Goal: Task Accomplishment & Management: Manage account settings

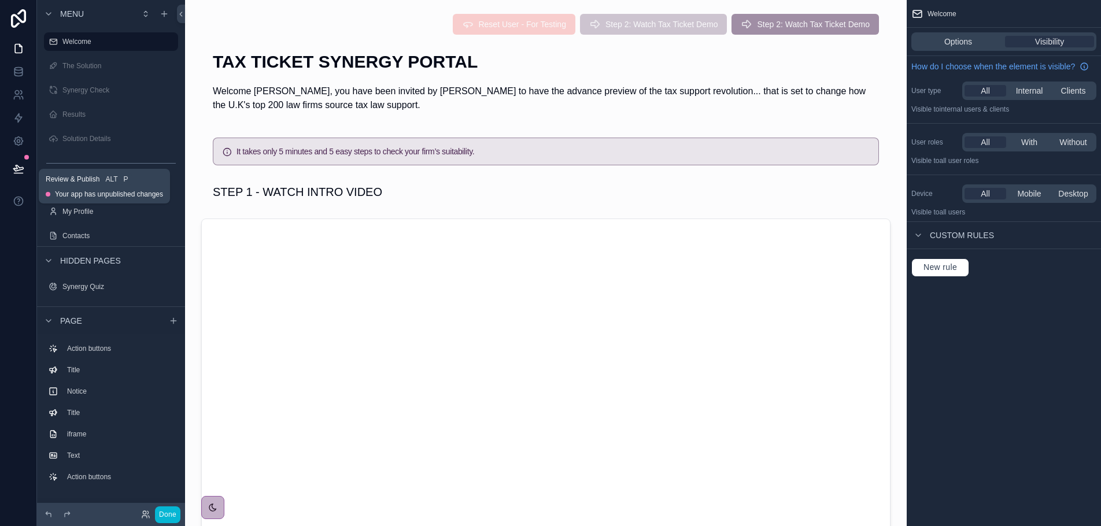
click at [19, 166] on icon at bounding box center [19, 169] width 12 height 12
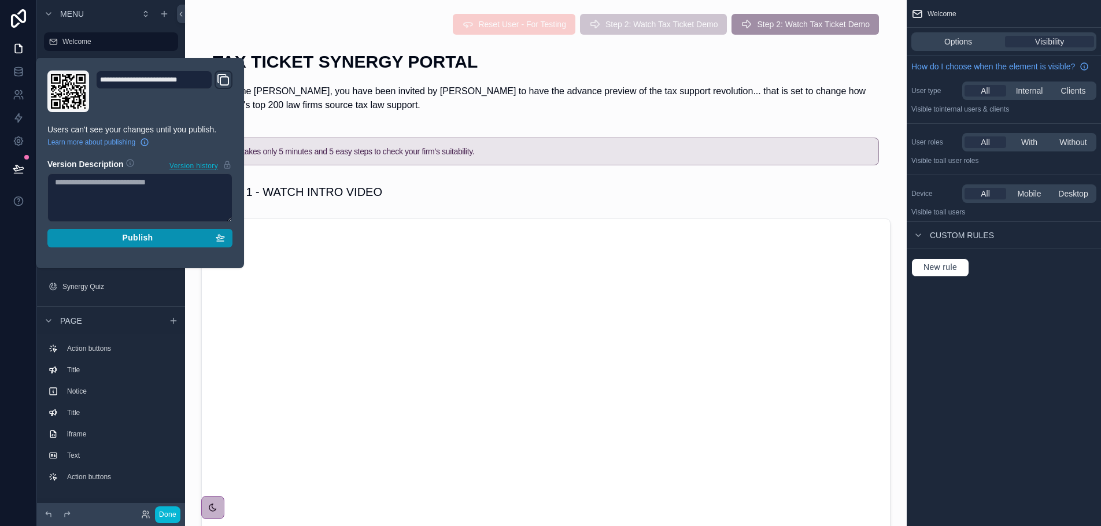
click at [75, 245] on button "Publish" at bounding box center [139, 238] width 185 height 18
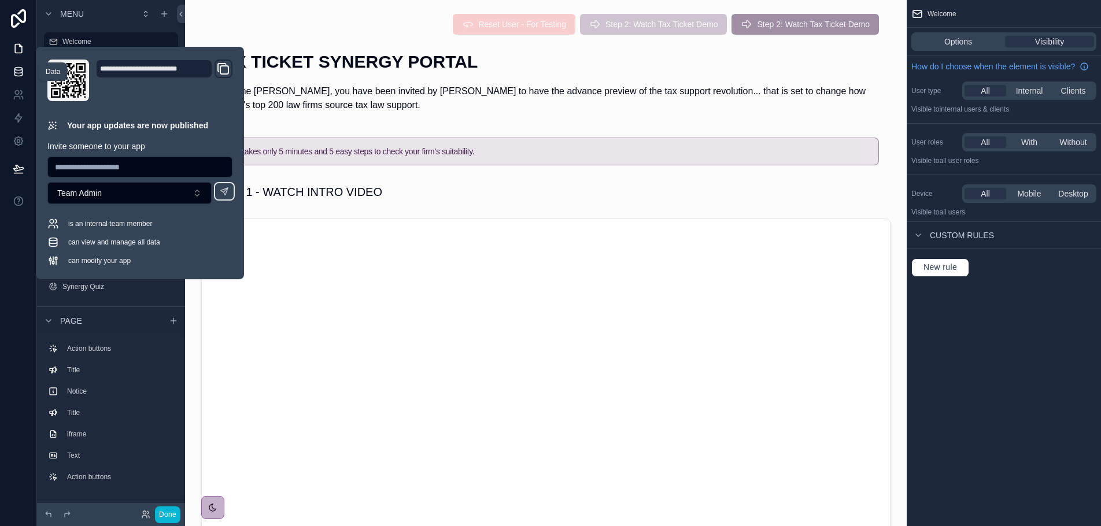
click at [18, 69] on icon at bounding box center [19, 72] width 12 height 12
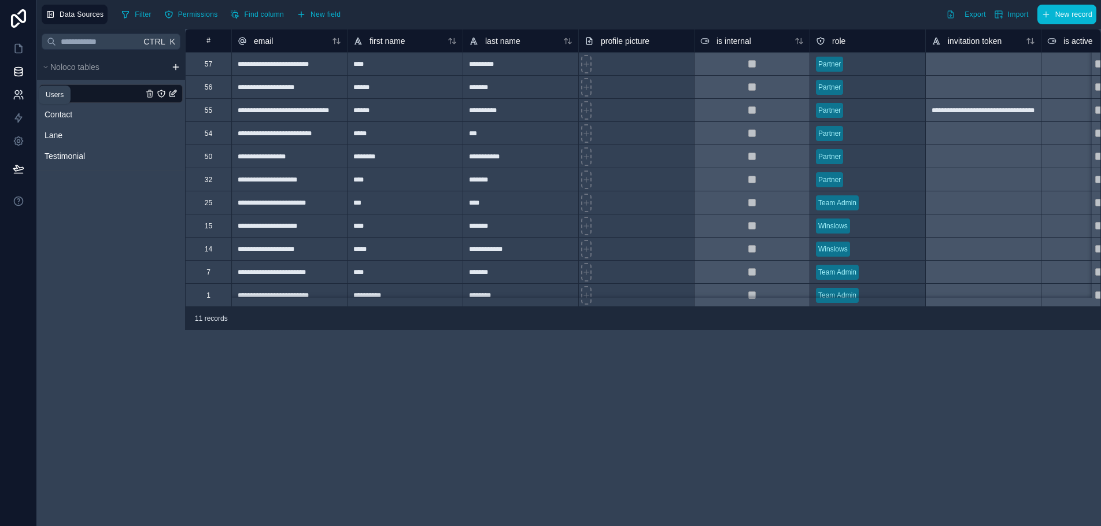
click at [15, 93] on icon at bounding box center [17, 93] width 4 height 4
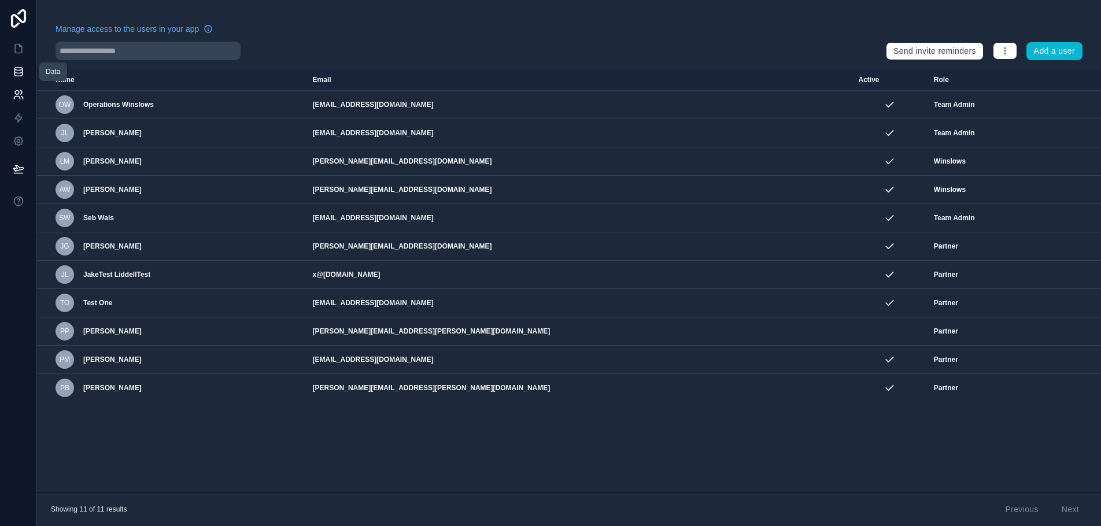
click at [20, 73] on icon at bounding box center [18, 71] width 8 height 5
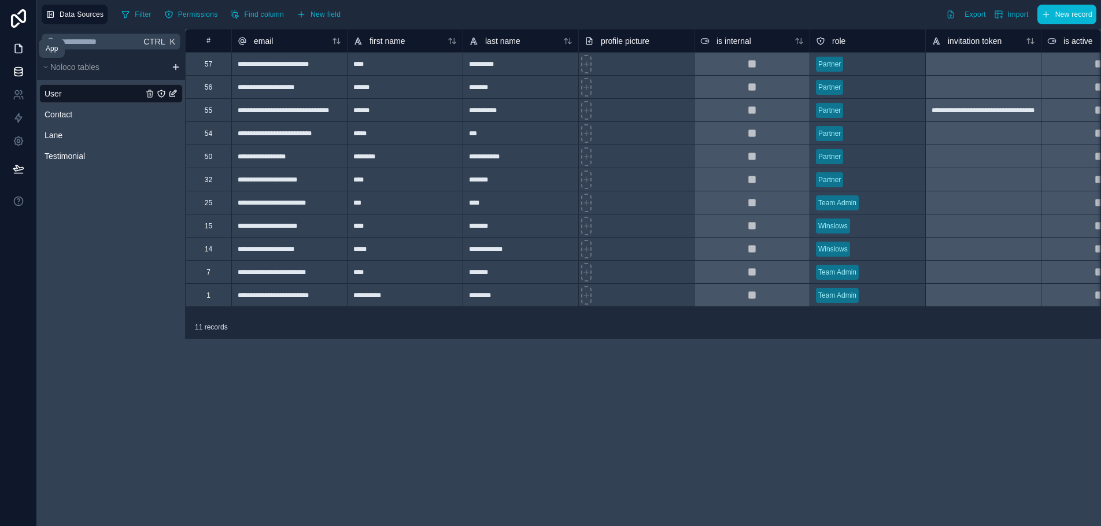
click at [15, 49] on icon at bounding box center [18, 49] width 7 height 9
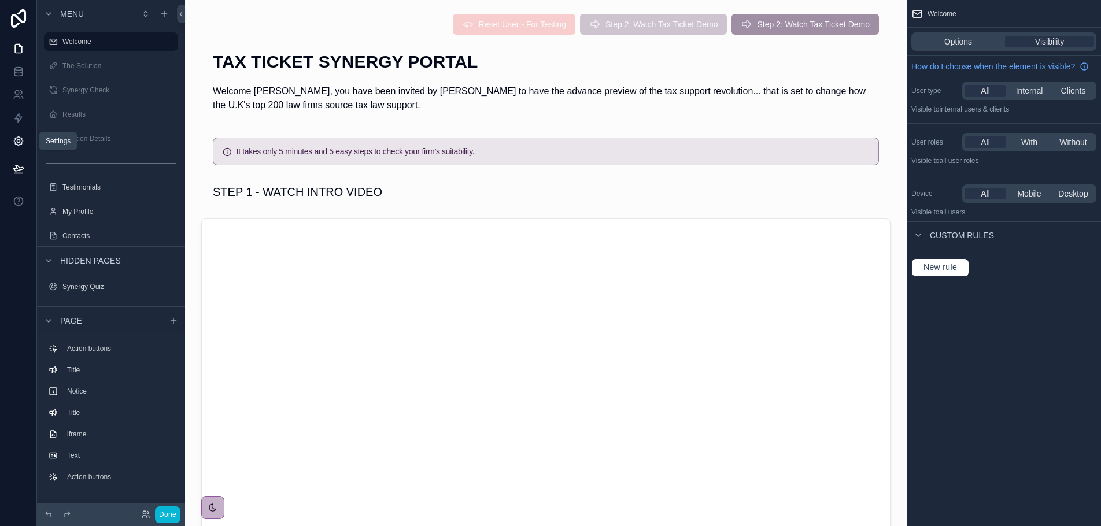
click at [19, 146] on icon at bounding box center [19, 141] width 12 height 12
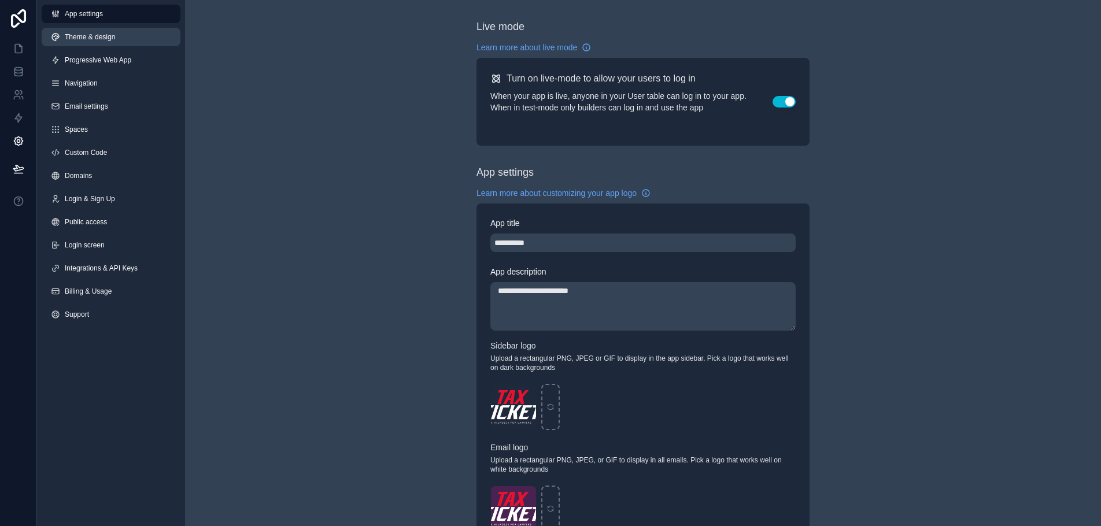
click at [101, 37] on span "Theme & design" at bounding box center [90, 36] width 50 height 9
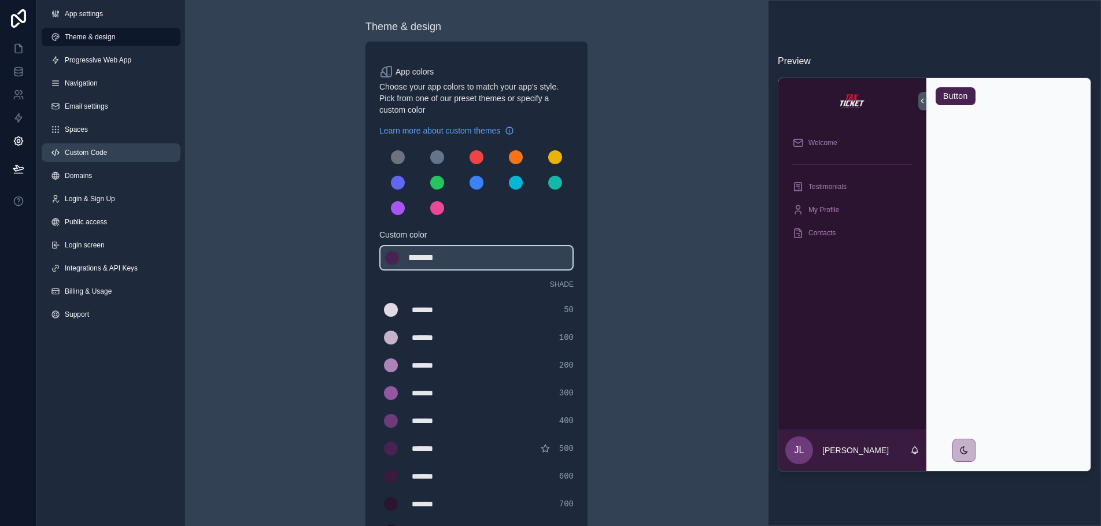
click at [79, 151] on span "Custom Code" at bounding box center [86, 152] width 42 height 9
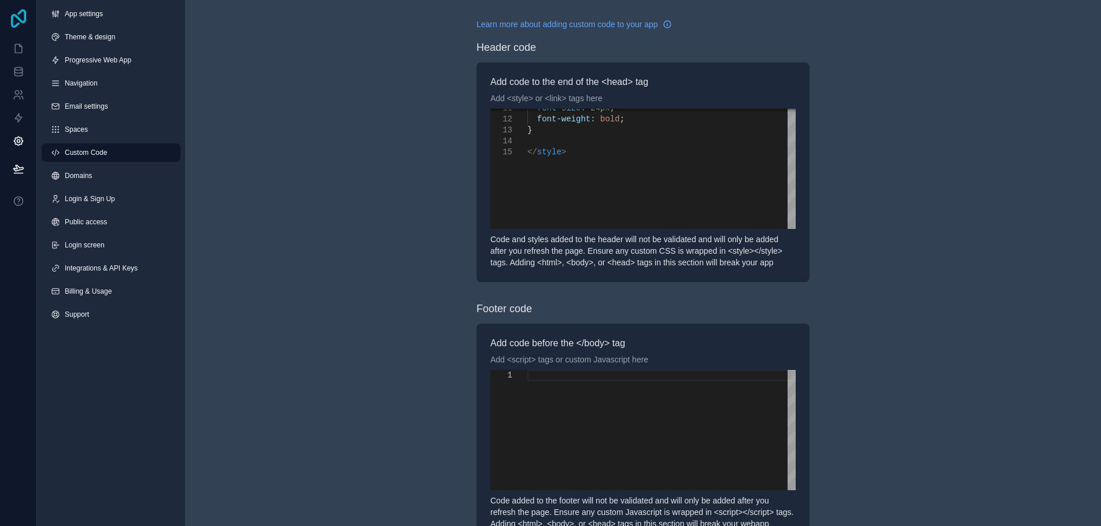
click at [16, 17] on icon at bounding box center [18, 18] width 15 height 18
